Goal: Transaction & Acquisition: Book appointment/travel/reservation

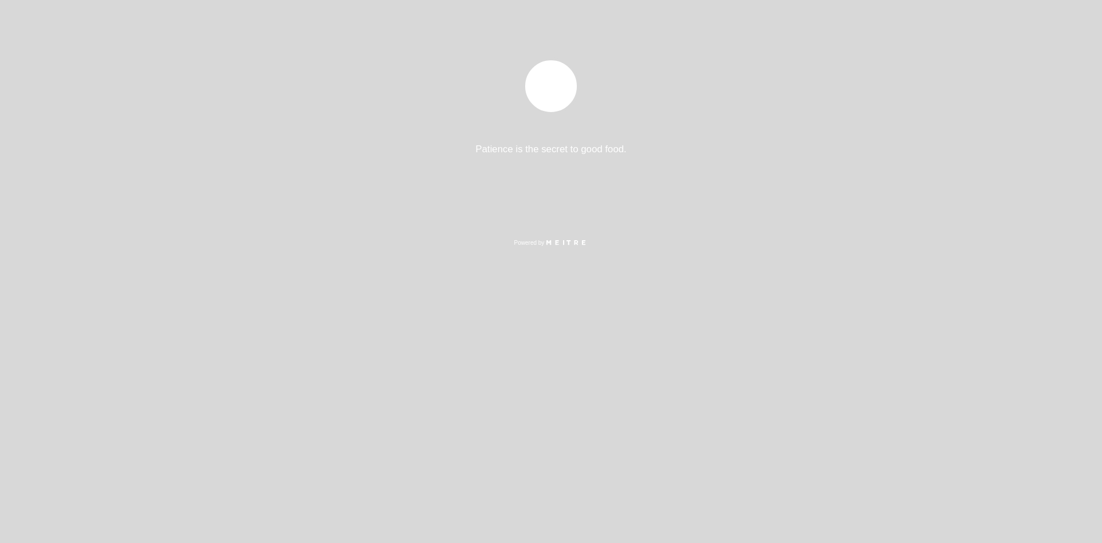
select select "es"
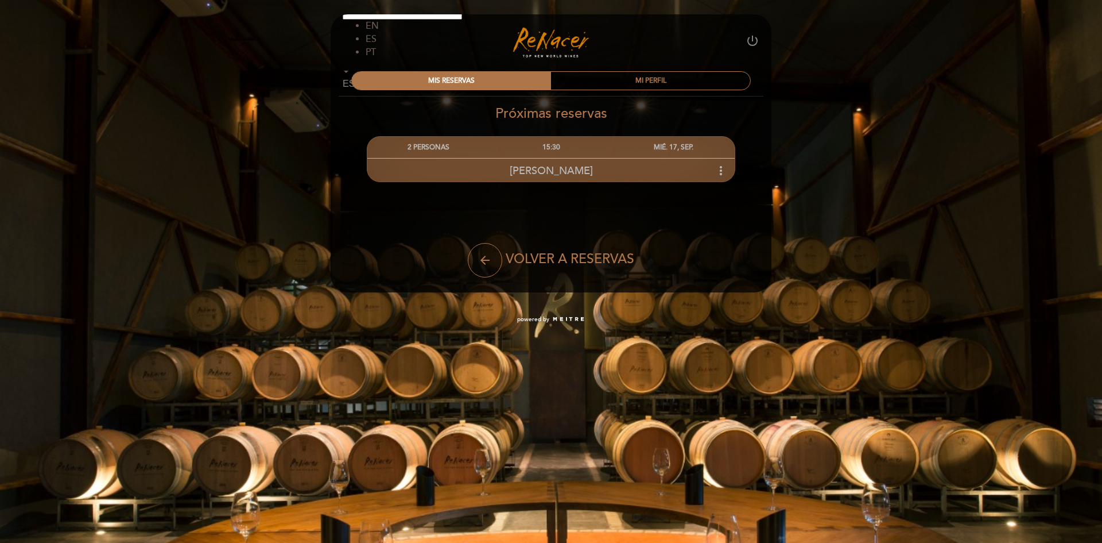
click at [719, 173] on icon "more_vert" at bounding box center [721, 171] width 14 height 14
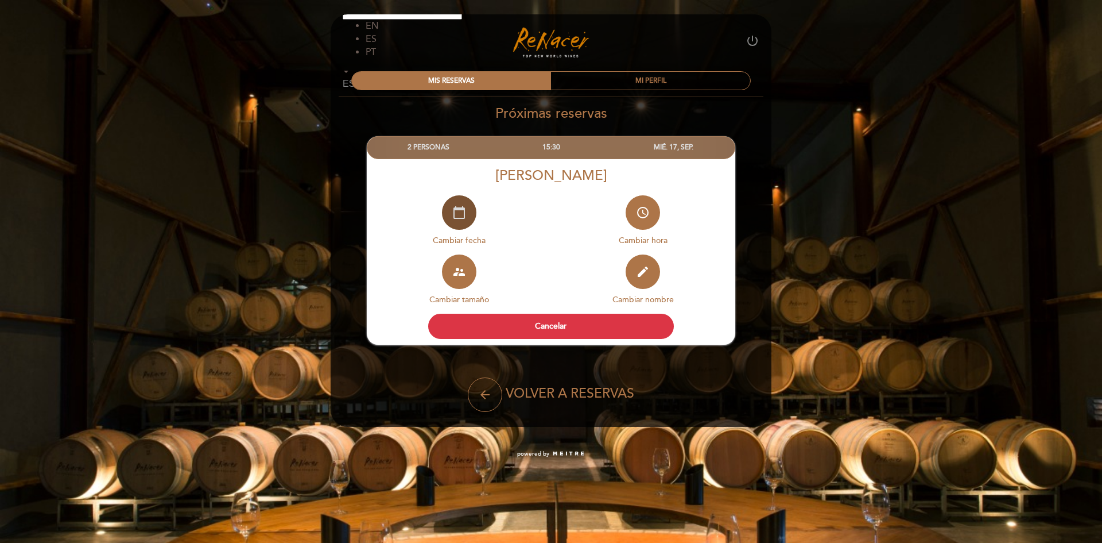
click at [454, 218] on icon "calendar_today" at bounding box center [459, 213] width 14 height 14
select select "es"
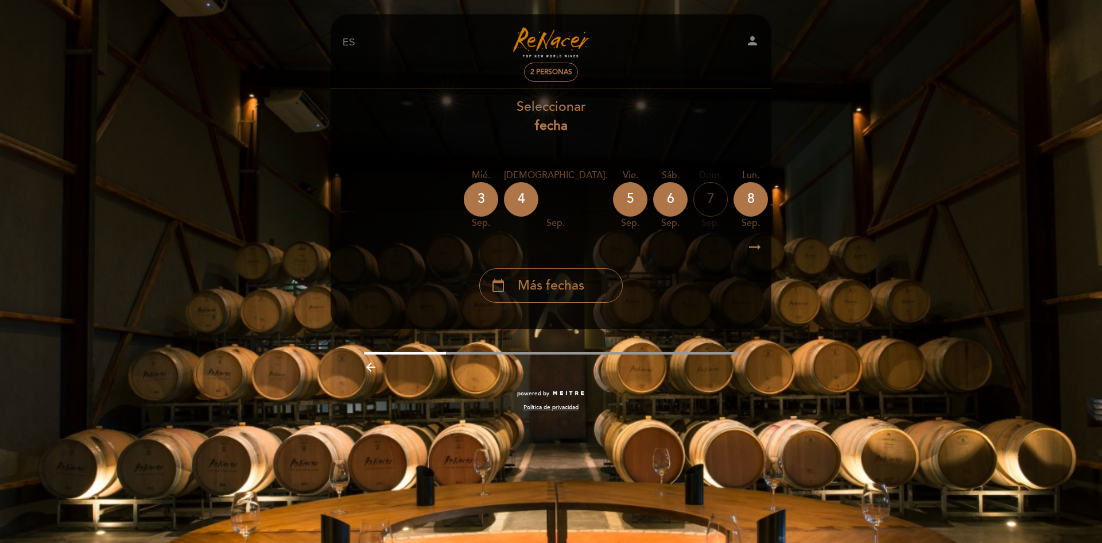
click at [754, 249] on icon "arrow_right_alt" at bounding box center [754, 247] width 17 height 25
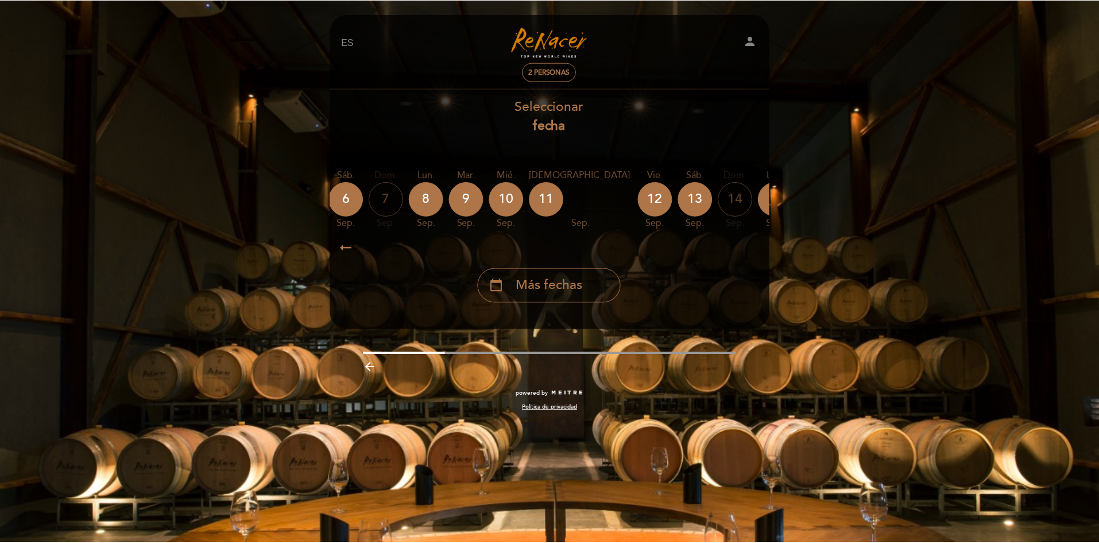
scroll to position [0, 335]
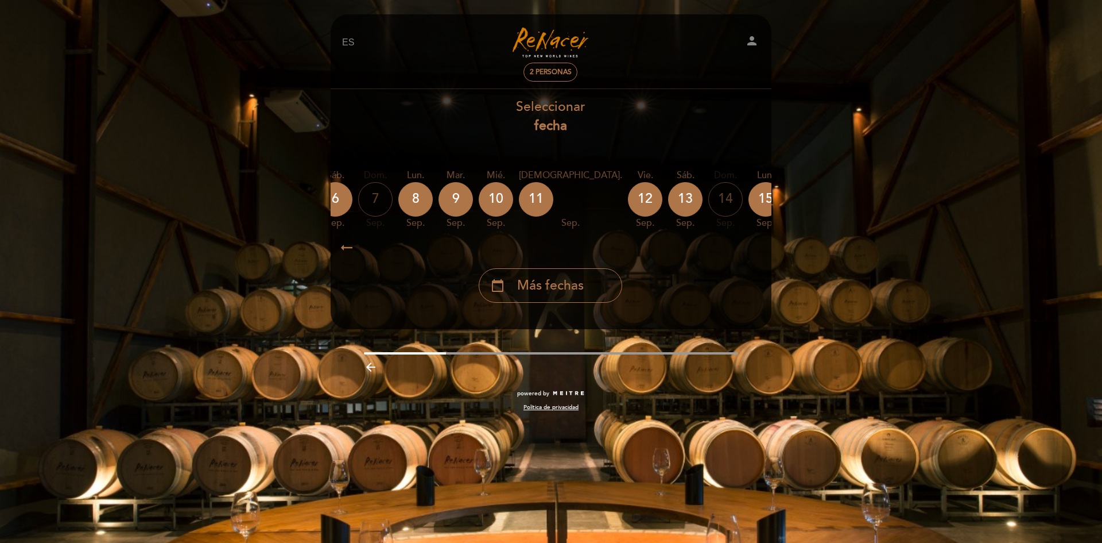
click at [755, 249] on icon "arrow_right_alt" at bounding box center [754, 247] width 17 height 25
click at [880, 206] on icon "calendar_today" at bounding box center [887, 199] width 14 height 20
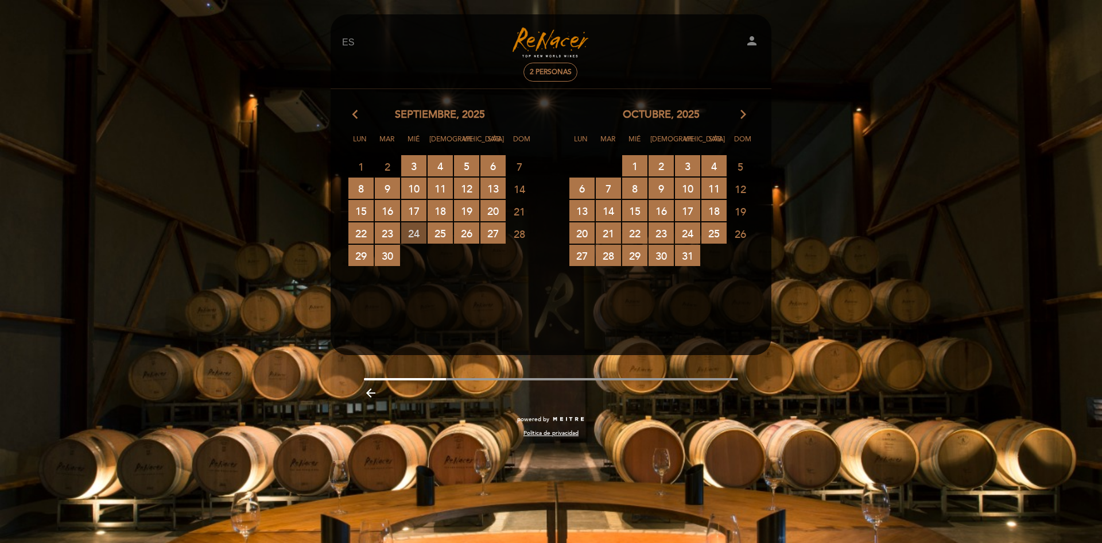
click at [416, 233] on span "24 RESERVAS DISPONIBLES" at bounding box center [413, 232] width 25 height 21
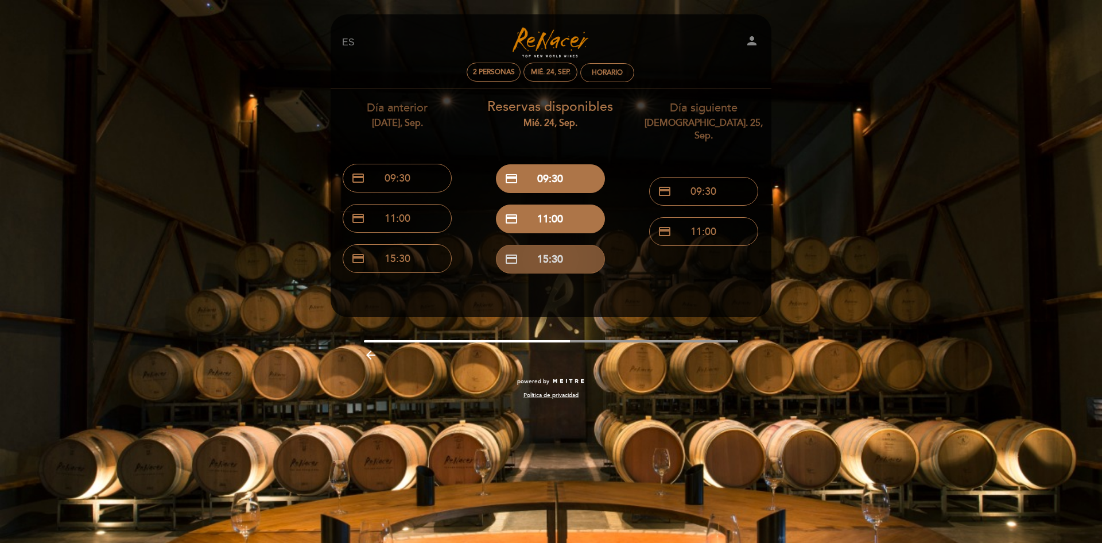
click at [585, 271] on button "credit_card 15:30" at bounding box center [550, 259] width 109 height 29
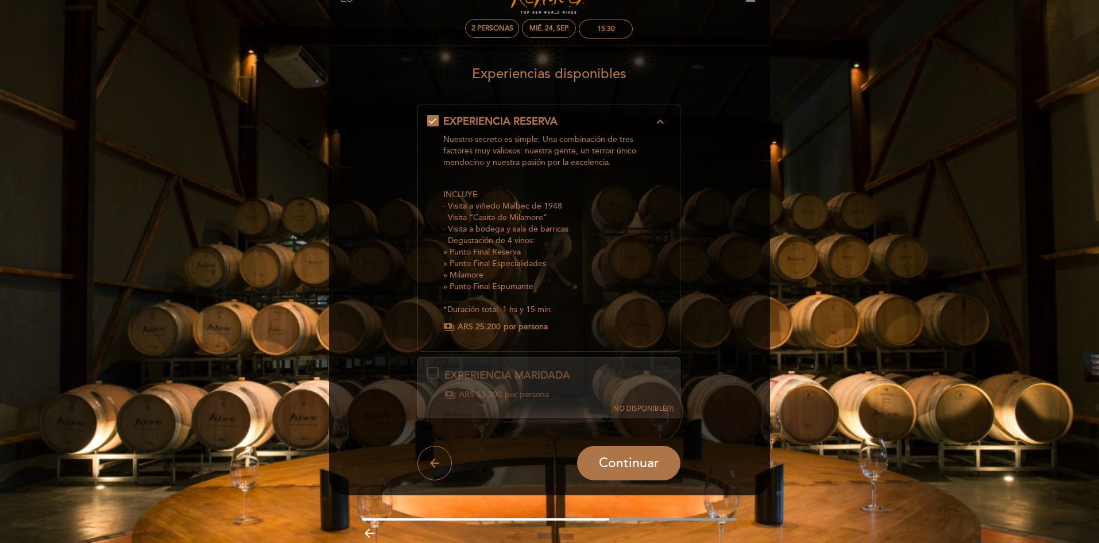
scroll to position [90, 0]
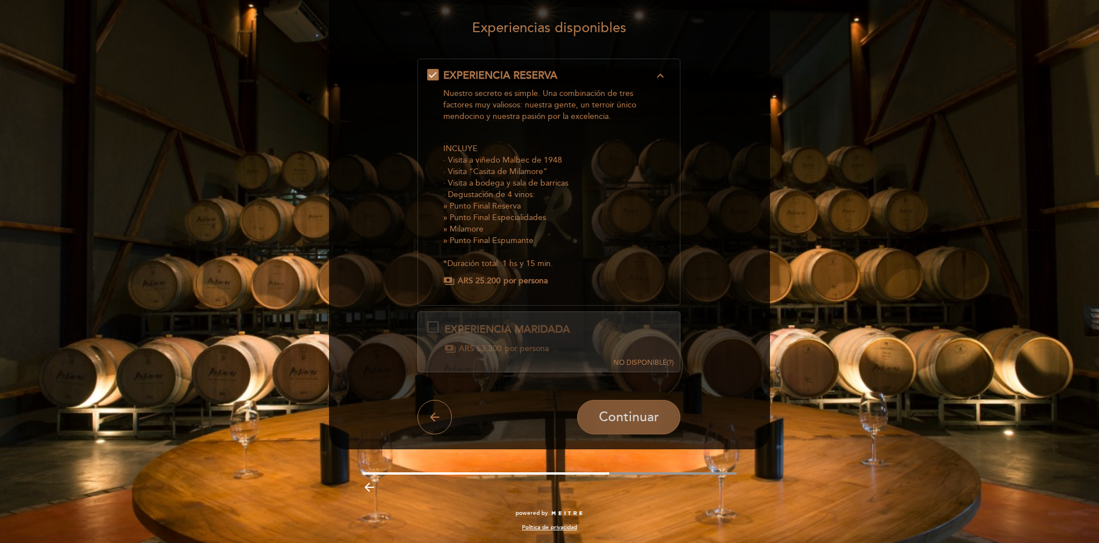
click at [634, 412] on span "Continuar" at bounding box center [629, 417] width 60 height 16
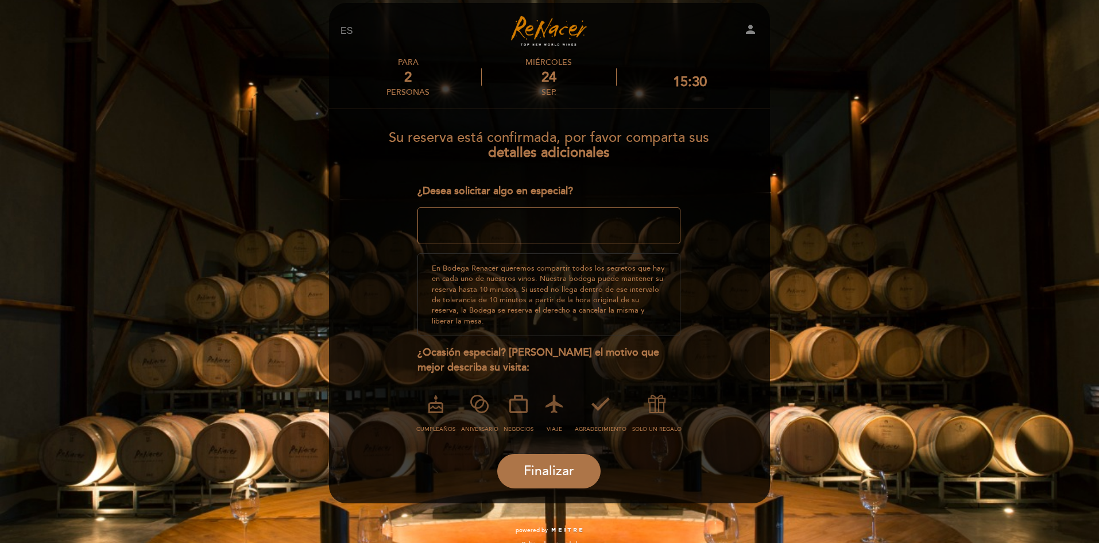
scroll to position [18, 0]
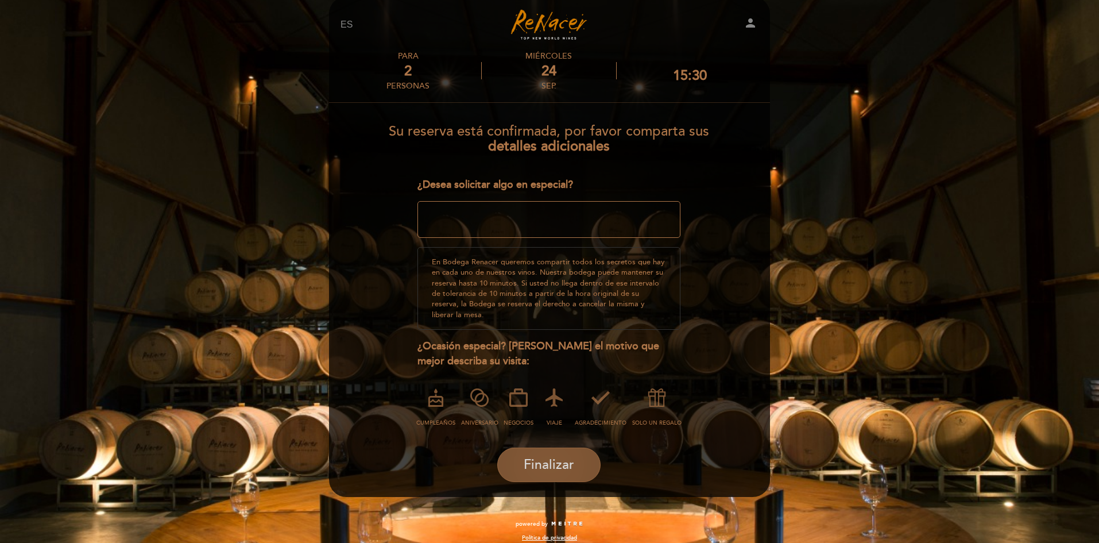
click at [565, 447] on button "Finalizar" at bounding box center [548, 464] width 103 height 34
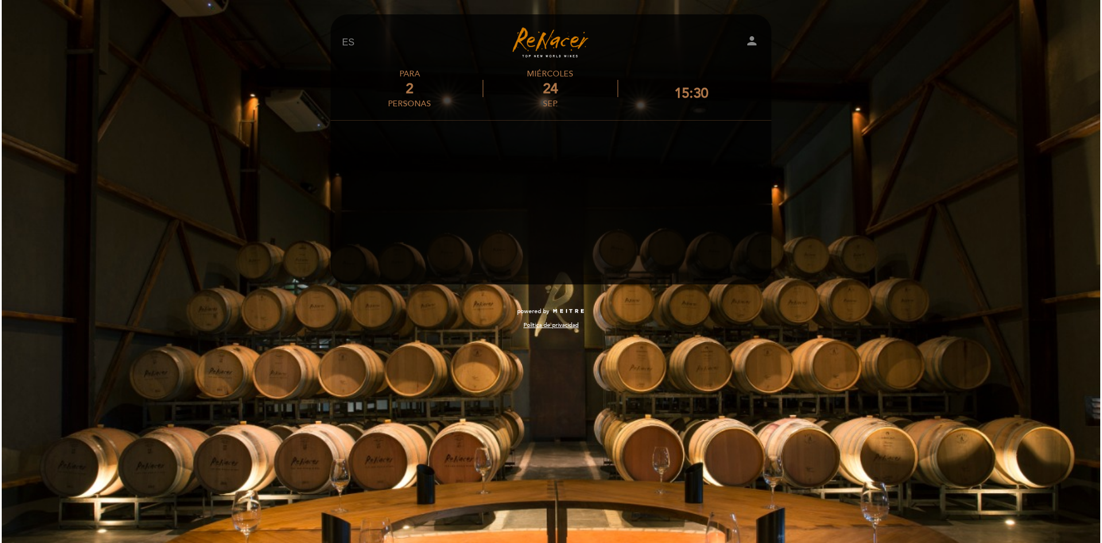
scroll to position [0, 0]
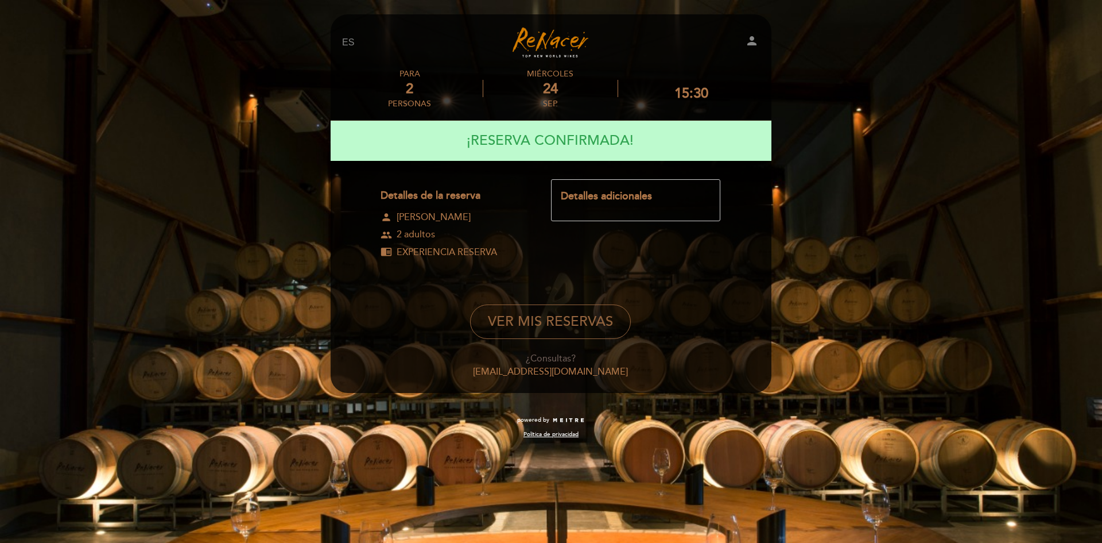
click at [578, 323] on button "VER MIS RESERVAS" at bounding box center [550, 321] width 161 height 34
select select "es"
